Goal: Transaction & Acquisition: Purchase product/service

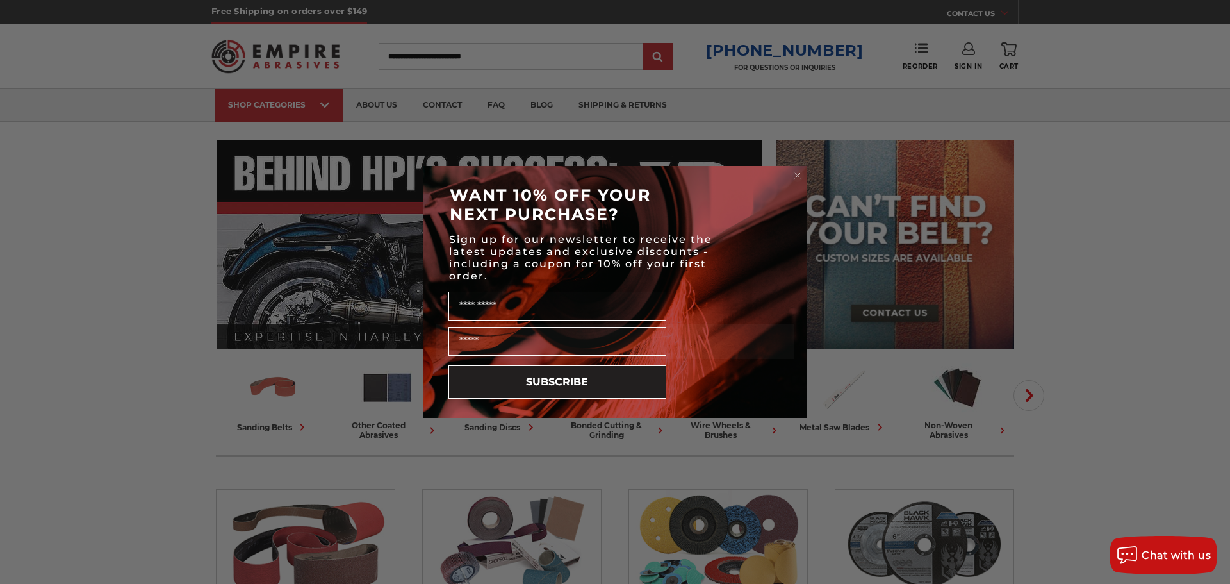
click at [910, 124] on div "Close dialog WANT 10% OFF YOUR NEXT PURCHASE? Sign up for our newsletter to rec…" at bounding box center [615, 292] width 1230 height 584
click at [799, 176] on circle "Close dialog" at bounding box center [798, 176] width 12 height 12
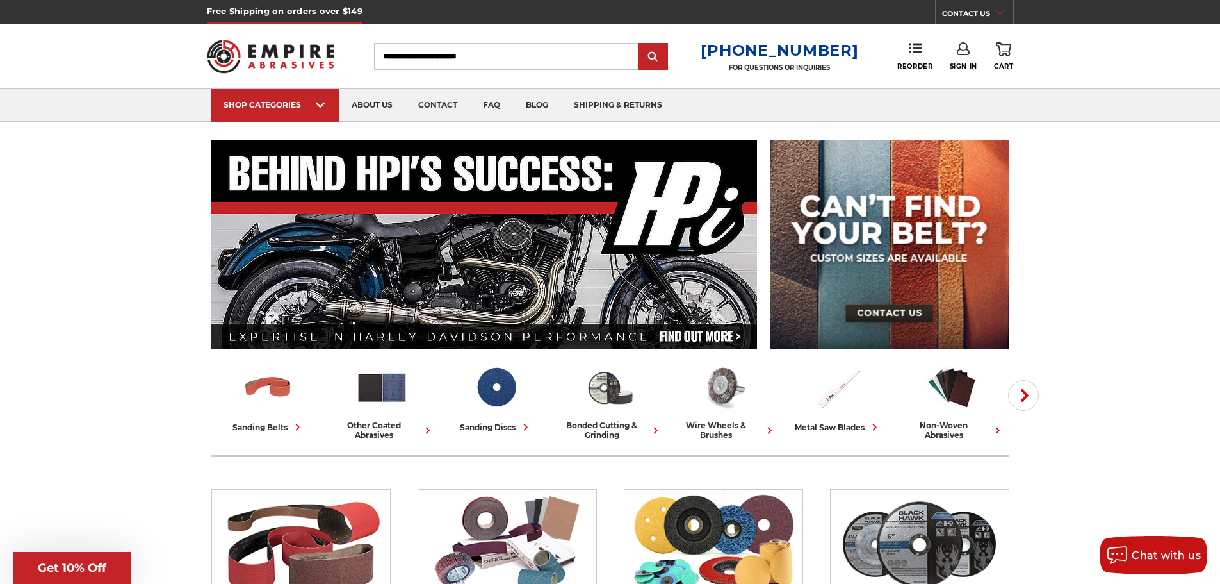
click at [977, 51] on div "Sign In" at bounding box center [972, 56] width 44 height 28
click at [972, 53] on link "Sign In" at bounding box center [964, 56] width 28 height 28
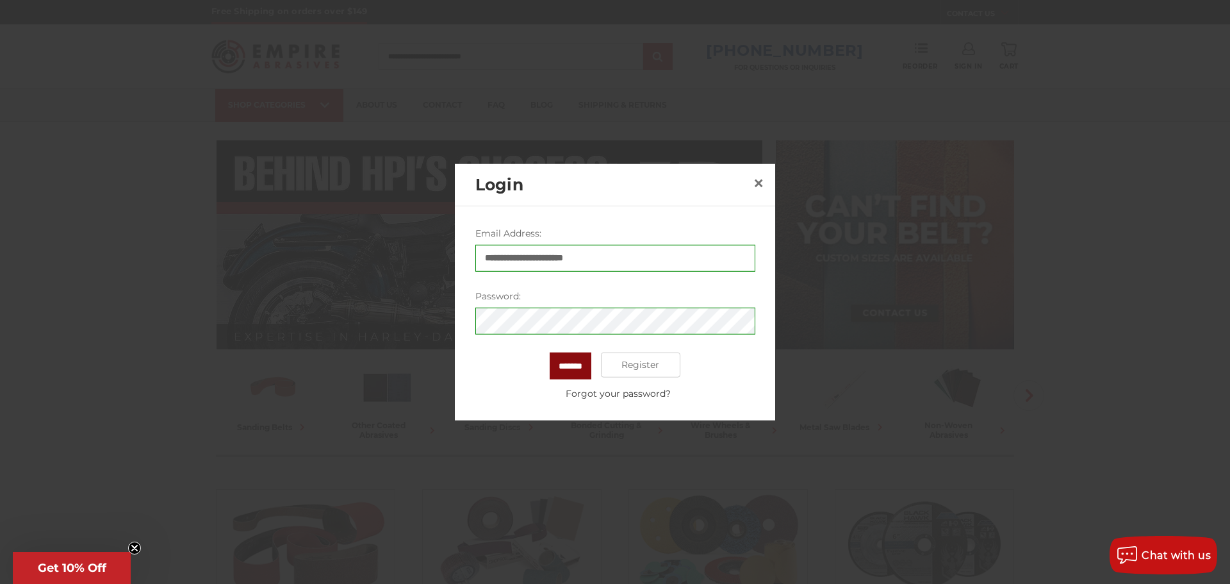
click at [575, 364] on input "*******" at bounding box center [571, 365] width 42 height 27
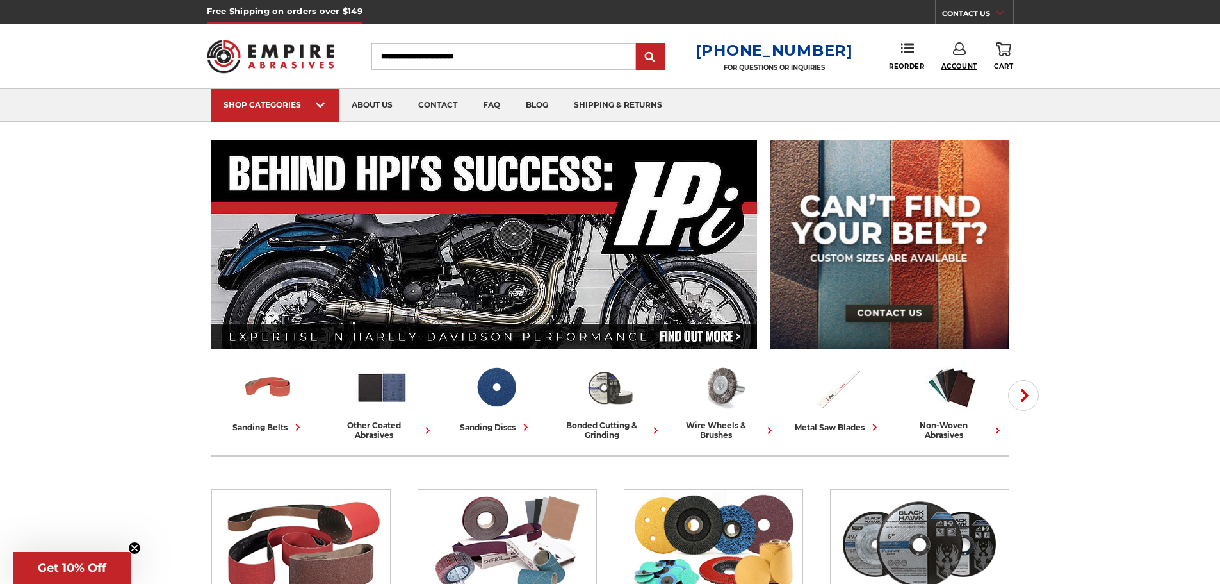
click at [958, 63] on span "Account" at bounding box center [960, 66] width 36 height 8
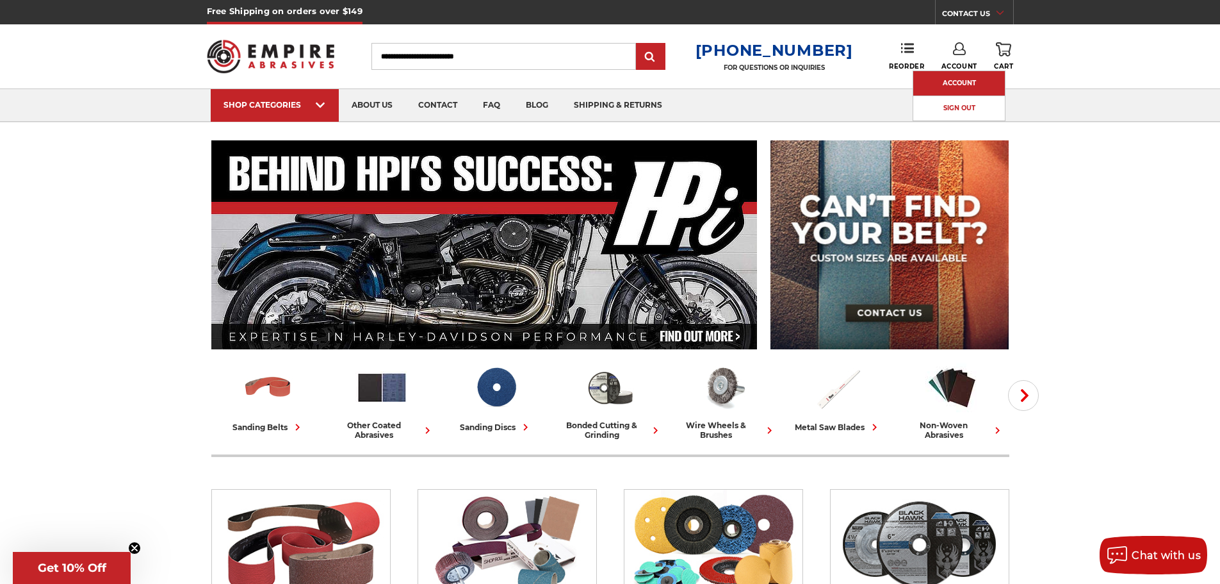
click at [961, 85] on link "Account" at bounding box center [959, 83] width 92 height 24
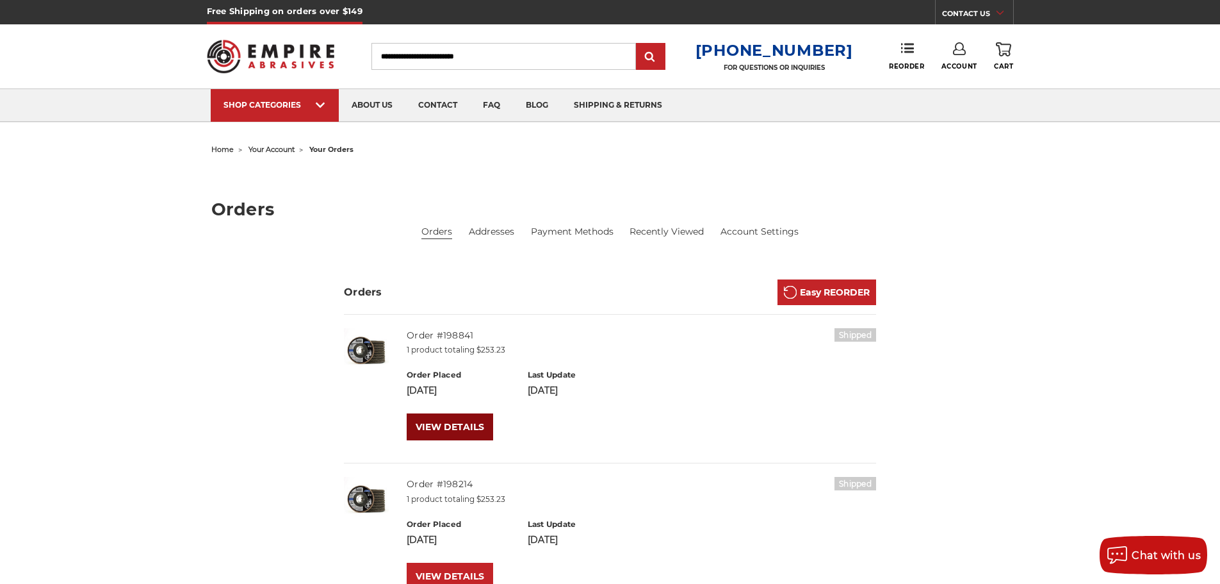
click at [454, 428] on link "VIEW DETAILS" at bounding box center [450, 426] width 86 height 27
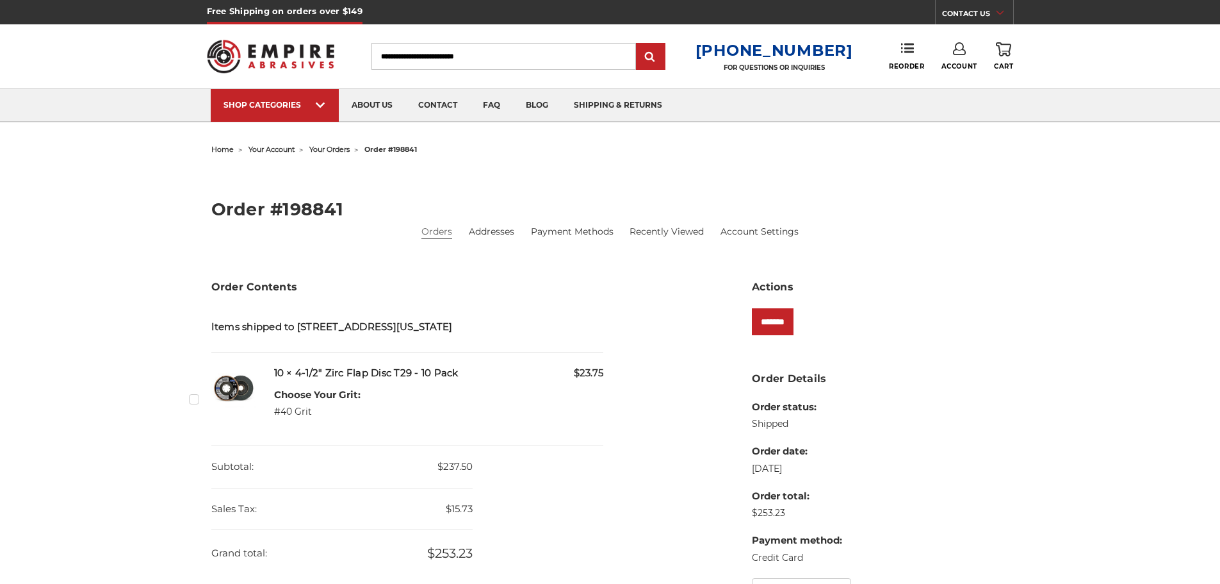
click at [193, 398] on label "Checkbox 540271 label" at bounding box center [195, 398] width 13 height 13
click at [794, 321] on input "*******" at bounding box center [773, 321] width 42 height 27
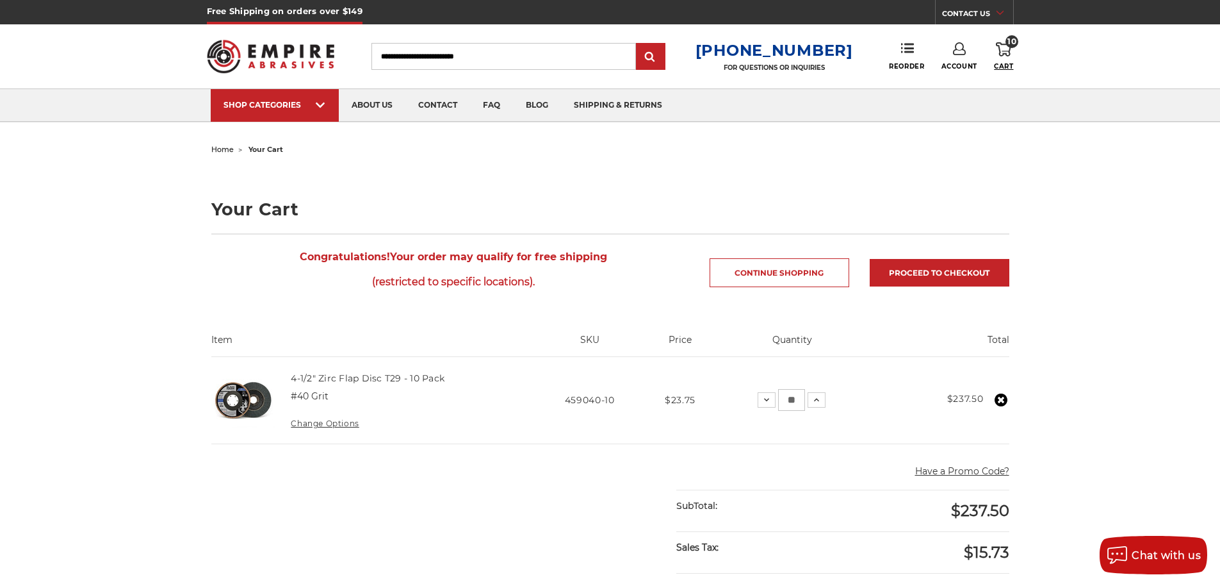
click at [1003, 62] on span "Cart" at bounding box center [1003, 66] width 19 height 8
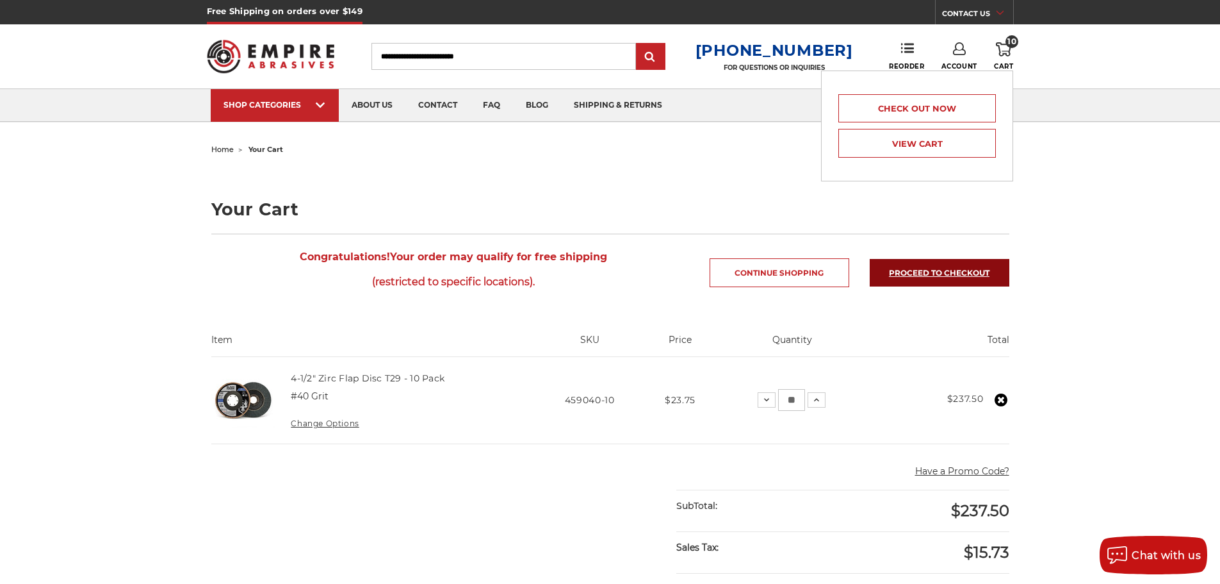
click at [952, 270] on link "Proceed to checkout" at bounding box center [940, 273] width 140 height 28
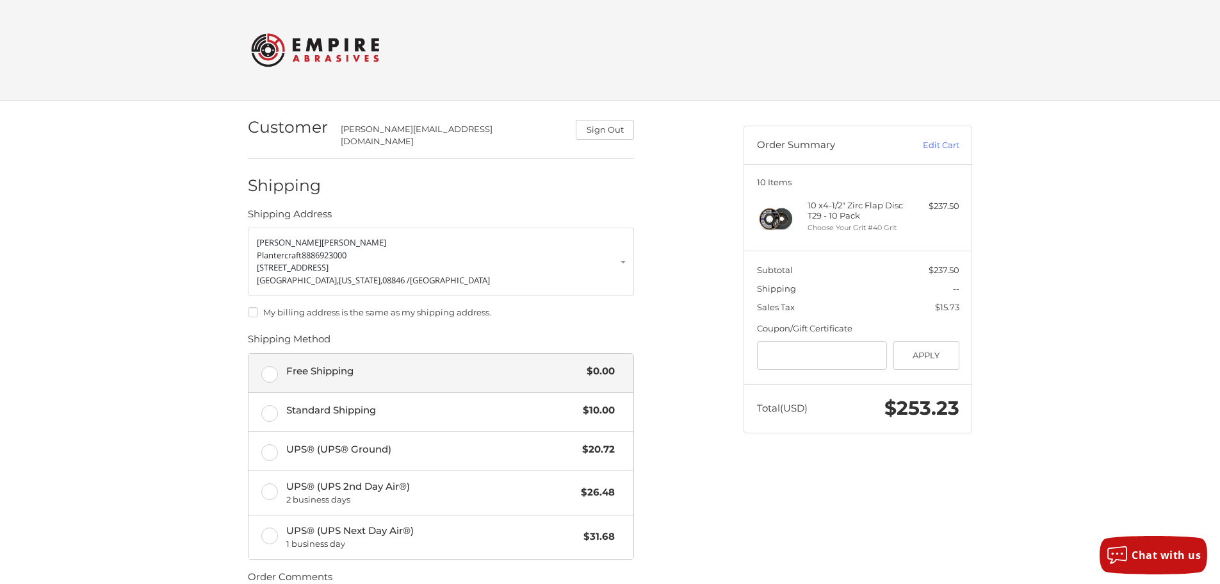
click at [347, 370] on div "Free Shipping $0.00" at bounding box center [450, 371] width 329 height 18
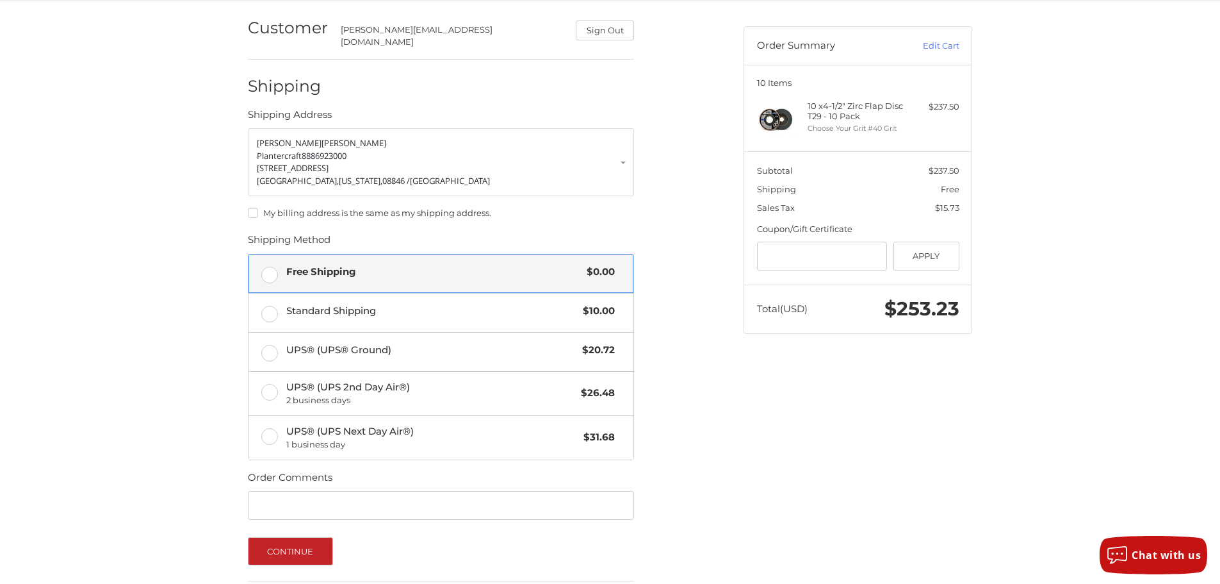
scroll to position [198, 0]
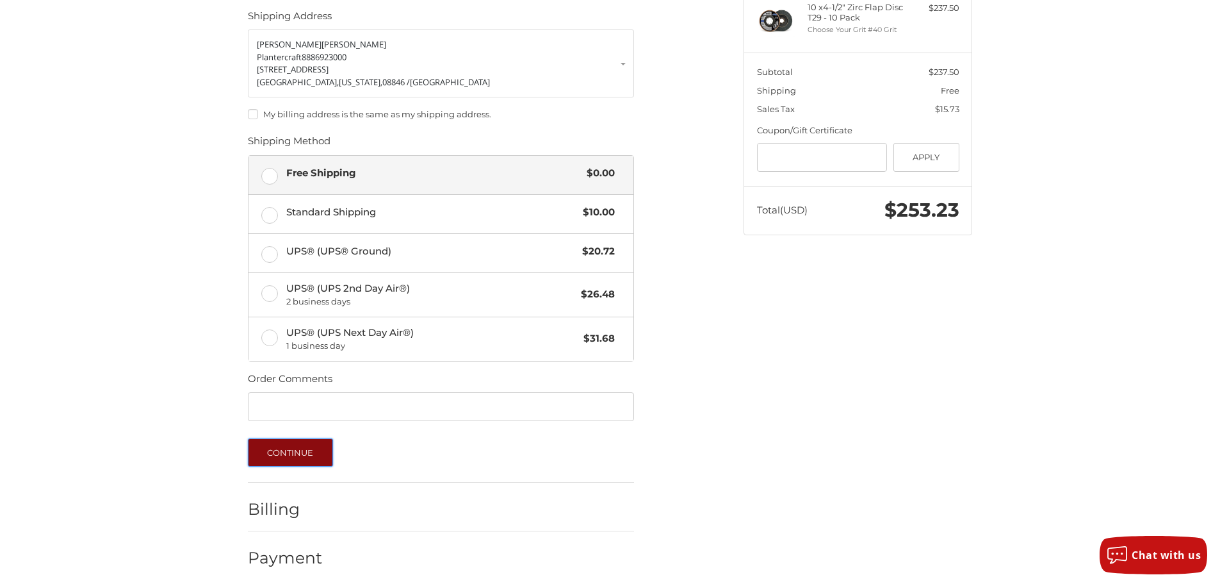
click at [287, 447] on button "Continue" at bounding box center [290, 452] width 85 height 28
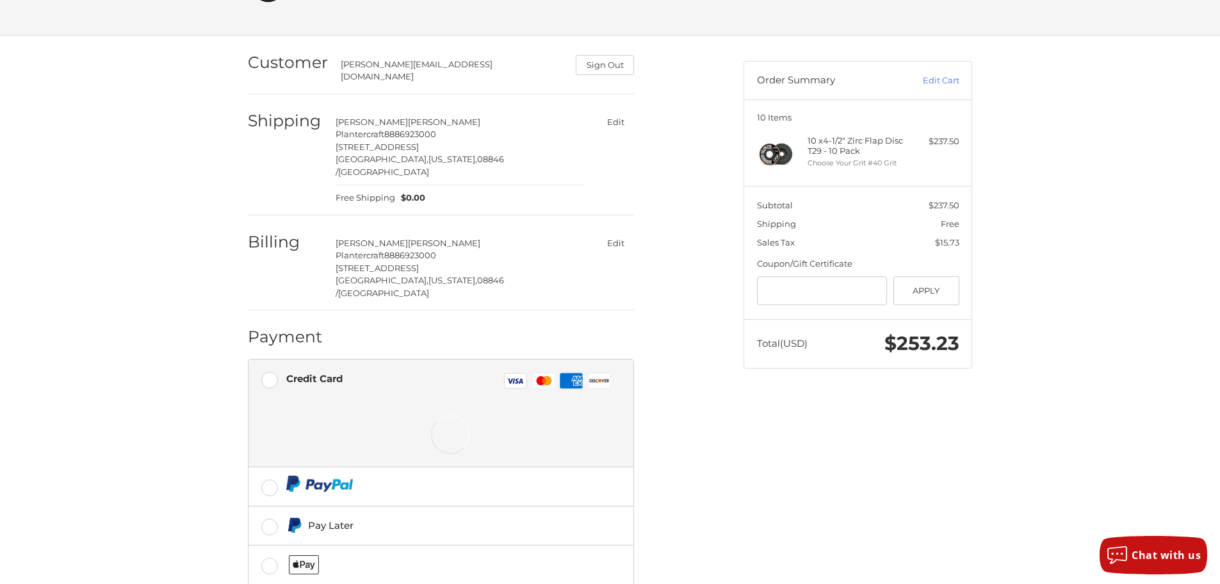
scroll to position [111, 0]
